Goal: Task Accomplishment & Management: Manage account settings

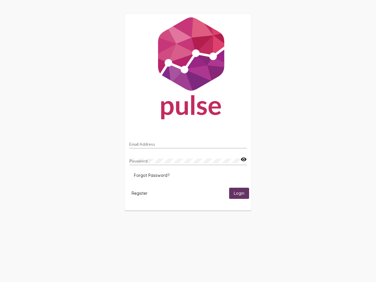
click at [188, 142] on input "Email Address" at bounding box center [187, 144] width 117 height 5
click at [243, 159] on mat-icon "visibility" at bounding box center [243, 159] width 6 height 7
click at [152, 175] on span "Forgot Password?" at bounding box center [152, 175] width 36 height 5
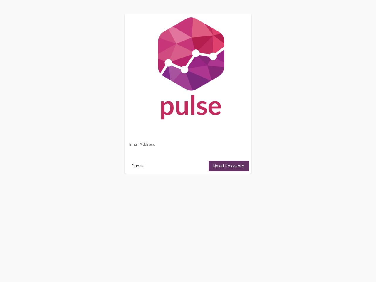
click at [139, 188] on html "Email Address Cancel Reset Password" at bounding box center [188, 94] width 376 height 188
click at [239, 188] on html "Email Address Cancel Reset Password" at bounding box center [188, 94] width 376 height 188
